Goal: Information Seeking & Learning: Find specific fact

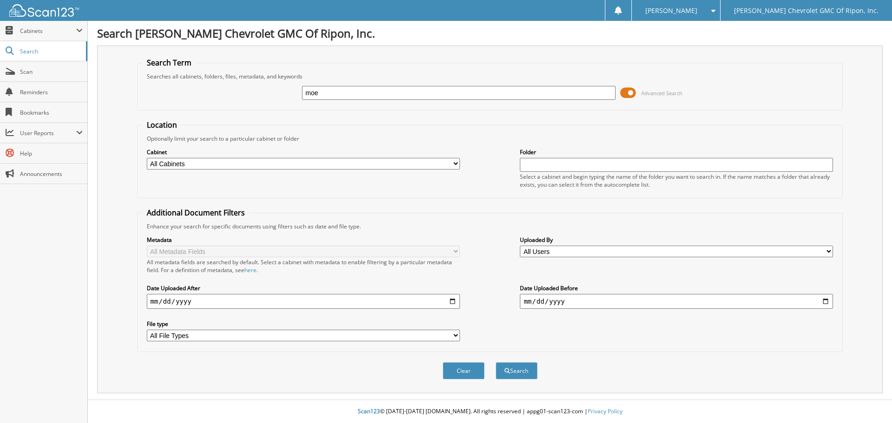
type input "moe"
click at [496, 362] on button "Search" at bounding box center [517, 370] width 42 height 17
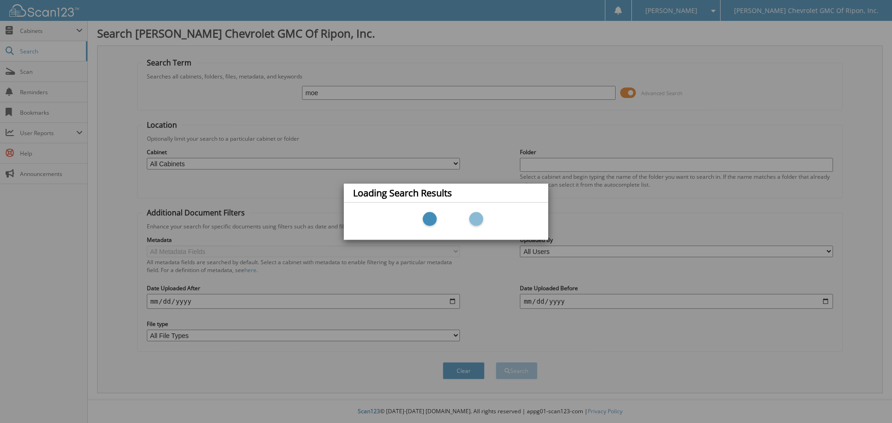
drag, startPoint x: 486, startPoint y: 118, endPoint x: 491, endPoint y: 117, distance: 5.4
click at [491, 117] on div "Loading Search Results" at bounding box center [446, 211] width 892 height 423
click at [434, 98] on div "Loading Search Results" at bounding box center [446, 211] width 892 height 423
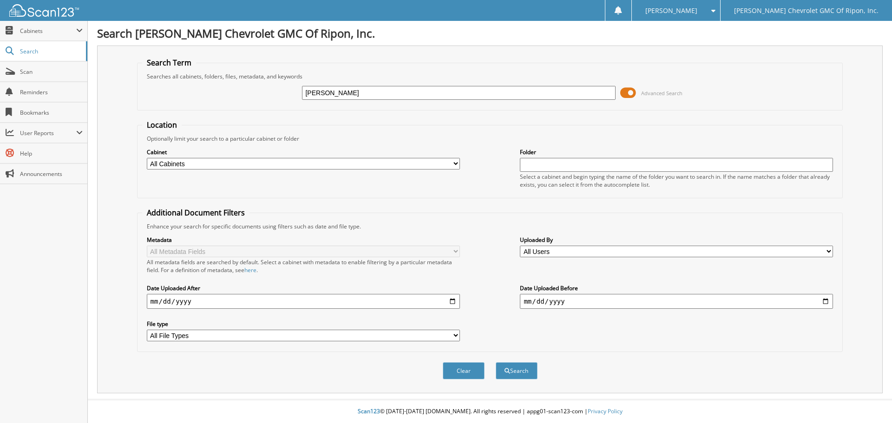
type input "[PERSON_NAME]"
click at [496, 362] on button "Search" at bounding box center [517, 370] width 42 height 17
